Goal: Find specific page/section: Find specific page/section

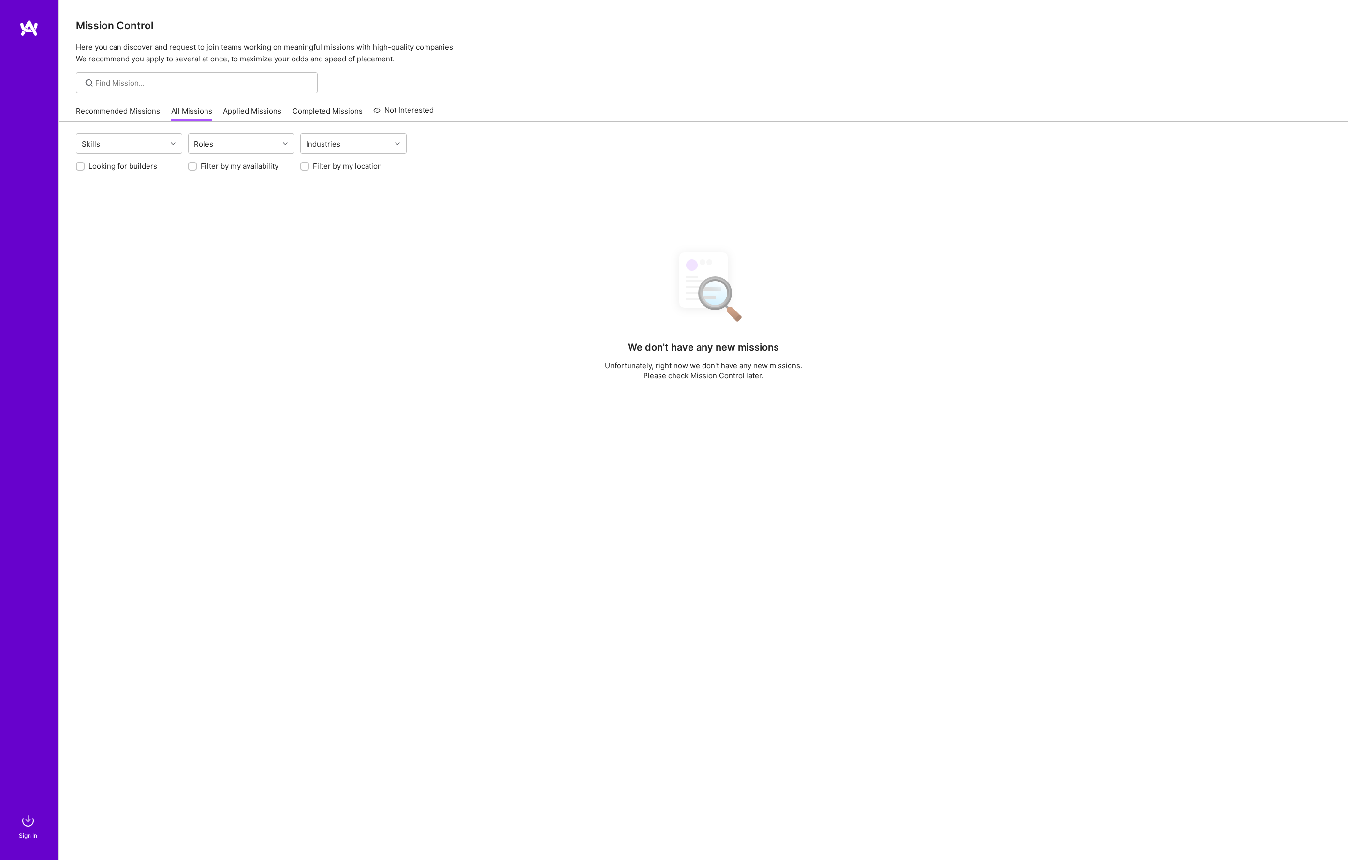
click at [87, 104] on div "Recommended Missions All Missions Applied Missions Completed Missions Not Inter…" at bounding box center [255, 111] width 358 height 21
click at [98, 112] on link "Recommended Missions" at bounding box center [118, 114] width 84 height 16
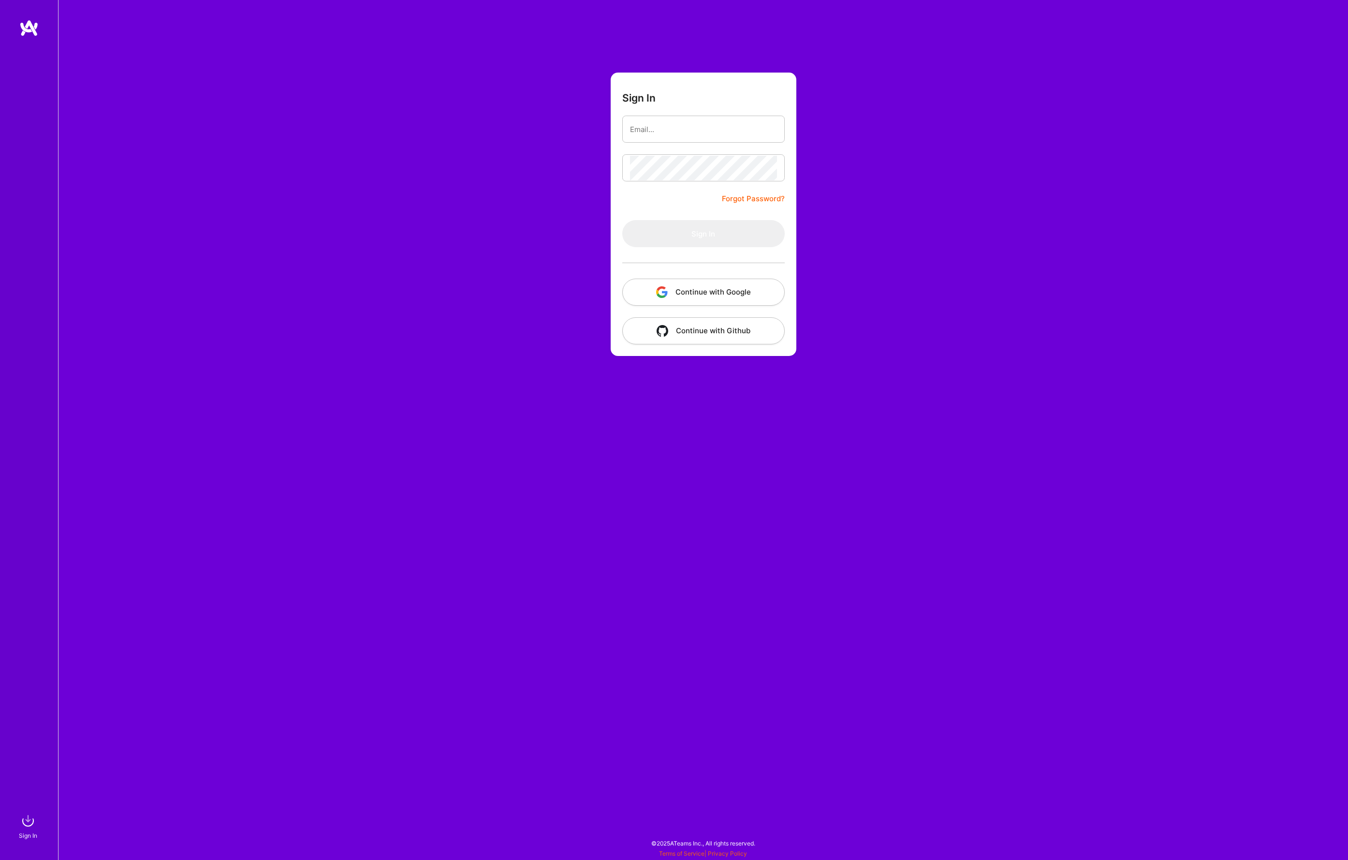
click at [699, 280] on button "Continue with Google" at bounding box center [703, 292] width 162 height 27
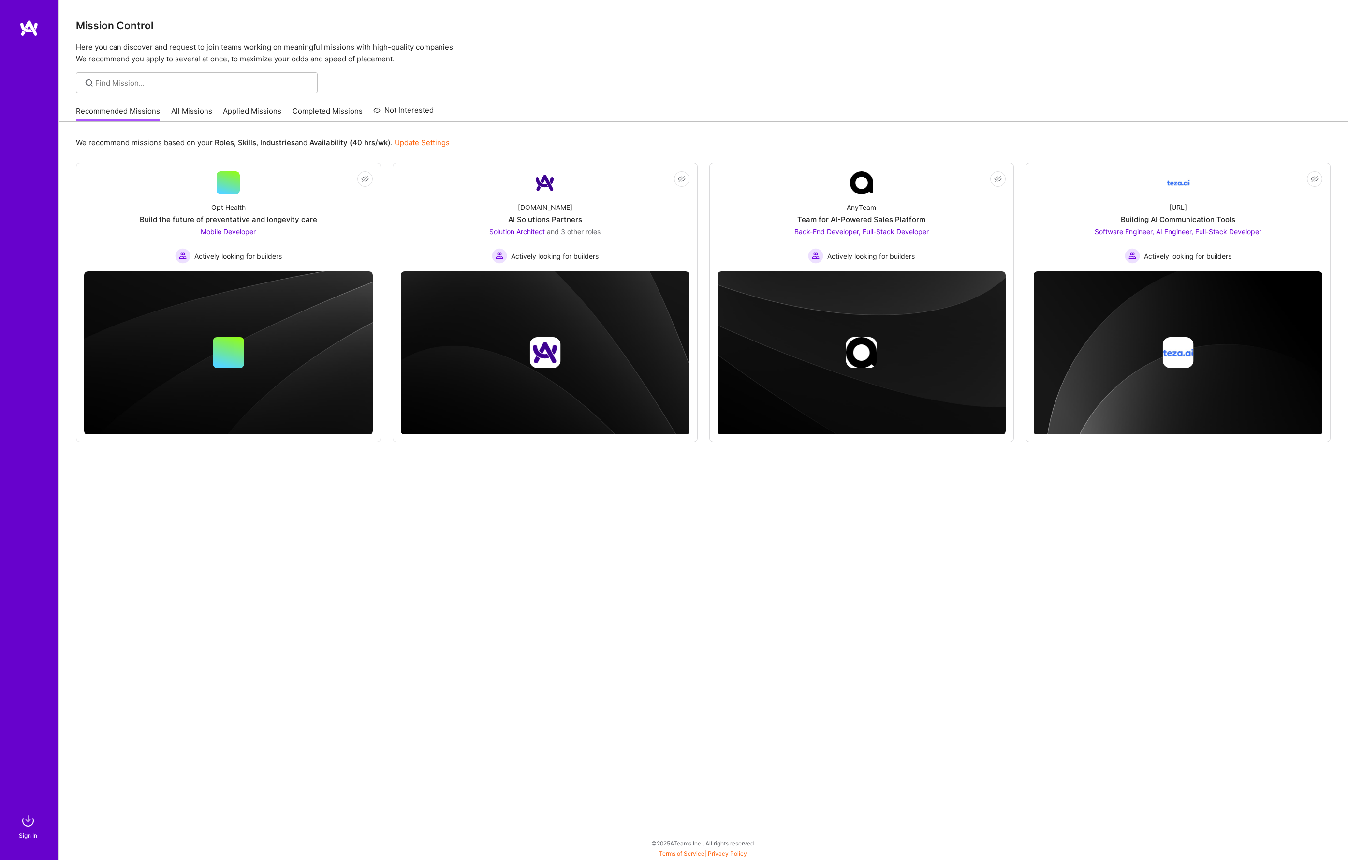
click at [180, 113] on link "All Missions" at bounding box center [191, 114] width 41 height 16
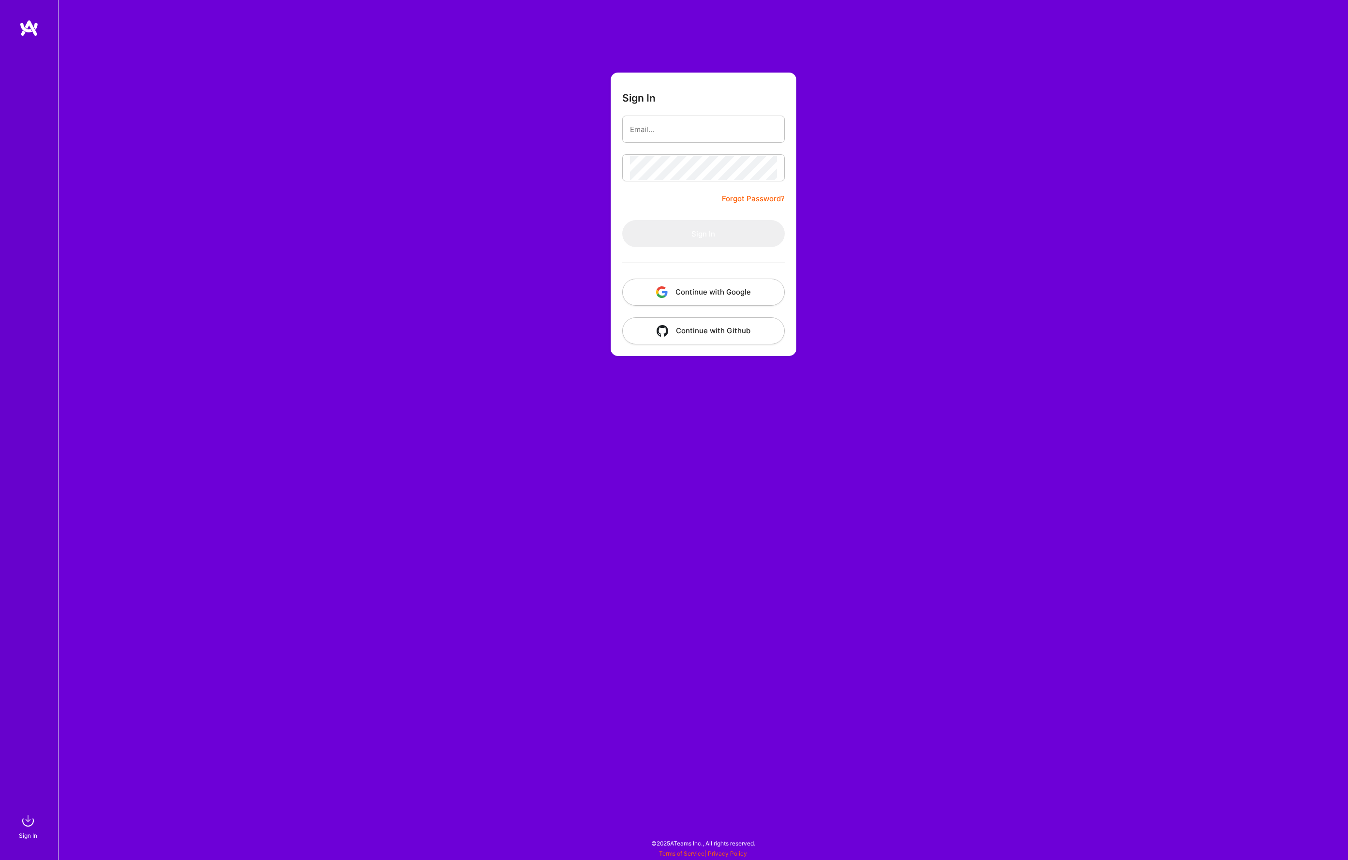
click at [691, 296] on button "Continue with Google" at bounding box center [703, 292] width 162 height 27
